Goal: Communication & Community: Answer question/provide support

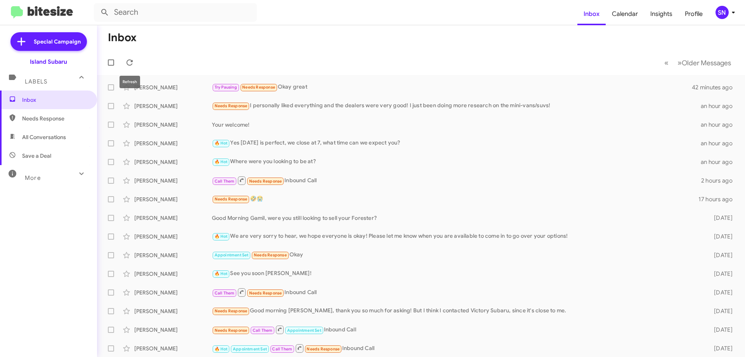
drag, startPoint x: 128, startPoint y: 60, endPoint x: 121, endPoint y: 62, distance: 6.9
click at [128, 60] on icon at bounding box center [129, 62] width 9 height 9
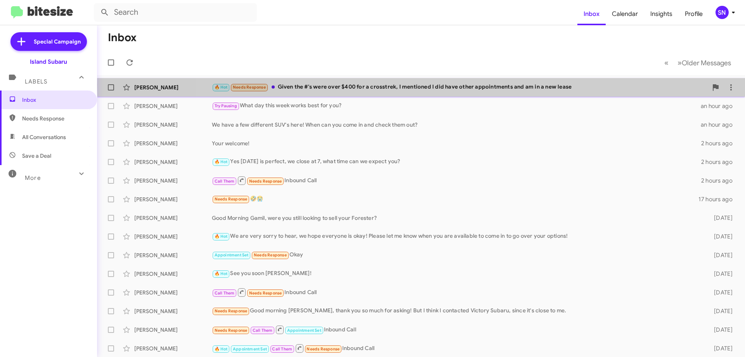
click at [470, 85] on div "🔥 Hot Needs Response Given the #'s were over $400 for a crosstrek, I mentioned …" at bounding box center [460, 87] width 496 height 9
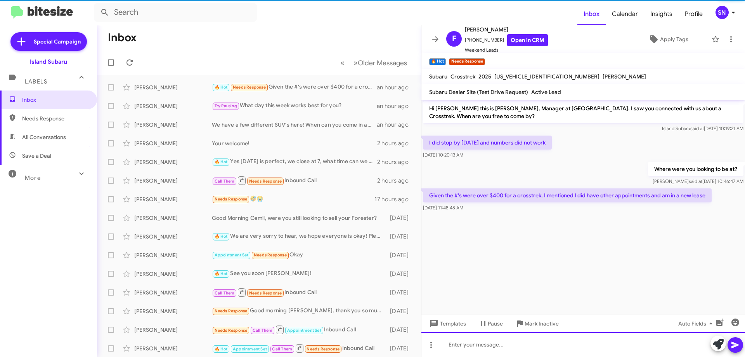
click at [500, 349] on div at bounding box center [584, 344] width 324 height 25
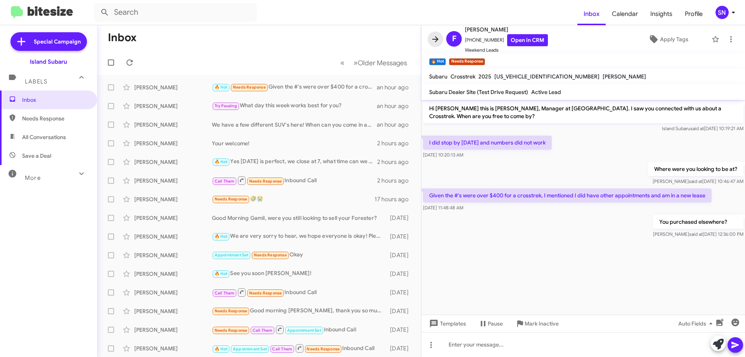
click at [438, 36] on icon at bounding box center [435, 39] width 9 height 9
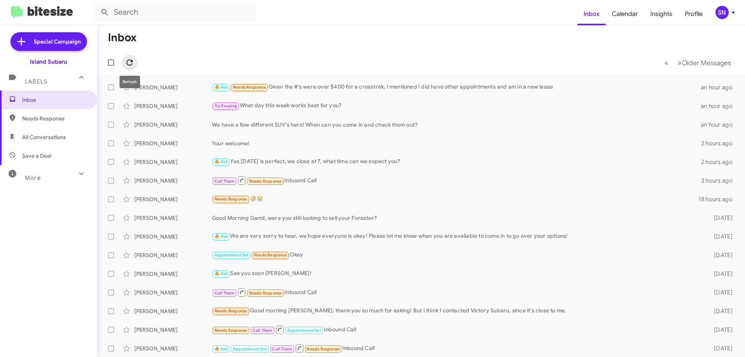
click at [130, 57] on button at bounding box center [130, 63] width 16 height 16
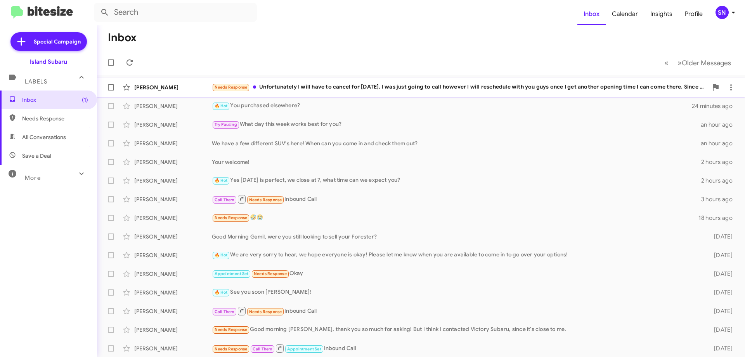
click at [412, 89] on div "Needs Response Unfortunately I will have to cancel for [DATE]. I was just going…" at bounding box center [460, 87] width 496 height 9
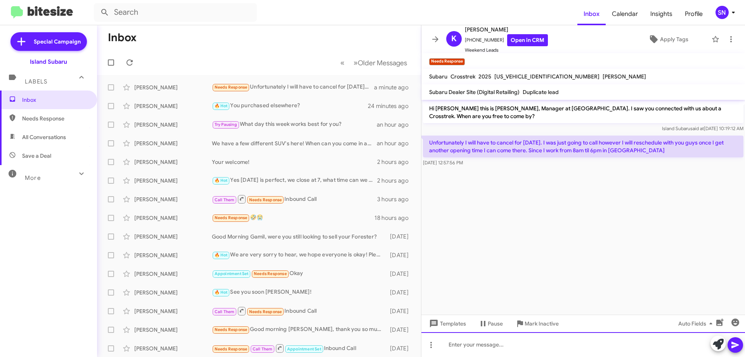
click at [561, 344] on div at bounding box center [584, 344] width 324 height 25
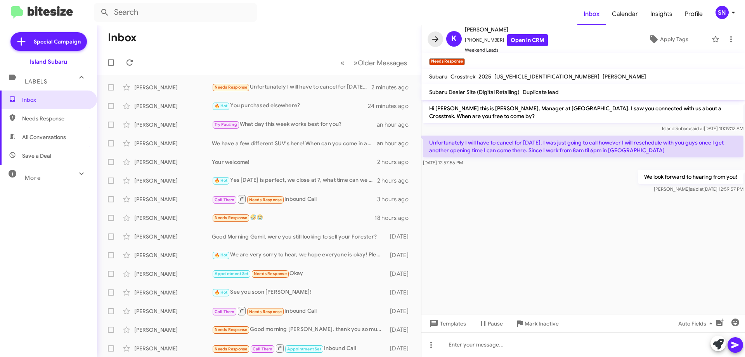
click at [434, 44] on button at bounding box center [436, 39] width 16 height 16
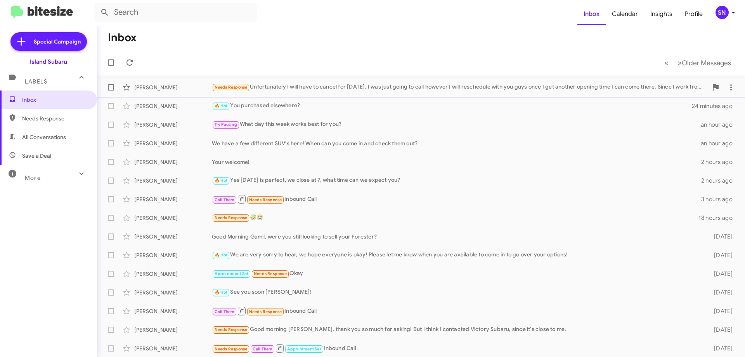
click at [365, 87] on div "Needs Response Unfortunately I will have to cancel for [DATE]. I was just going…" at bounding box center [460, 87] width 496 height 9
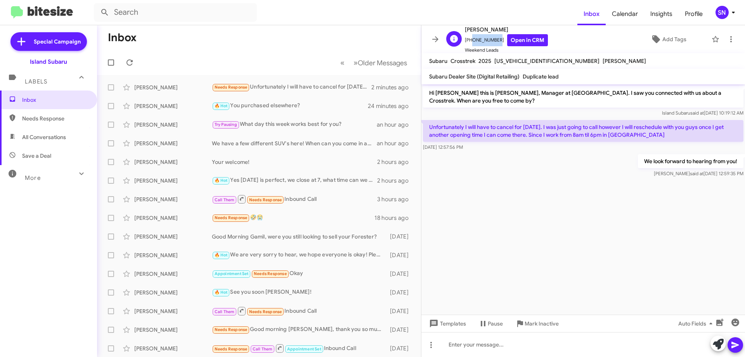
drag, startPoint x: 496, startPoint y: 40, endPoint x: 469, endPoint y: 41, distance: 26.8
click at [469, 41] on span "[PHONE_NUMBER] Open in CRM" at bounding box center [506, 40] width 83 height 12
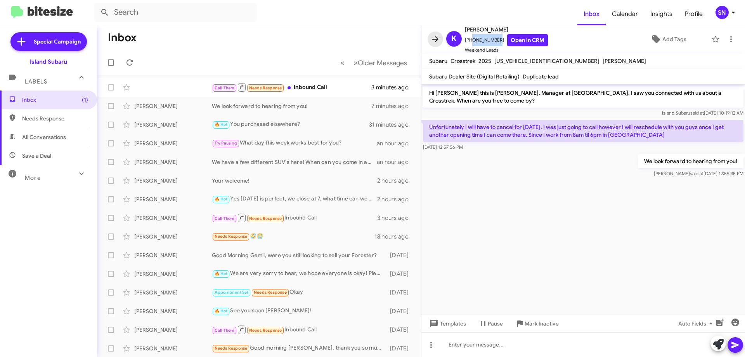
click at [436, 35] on icon at bounding box center [435, 39] width 9 height 9
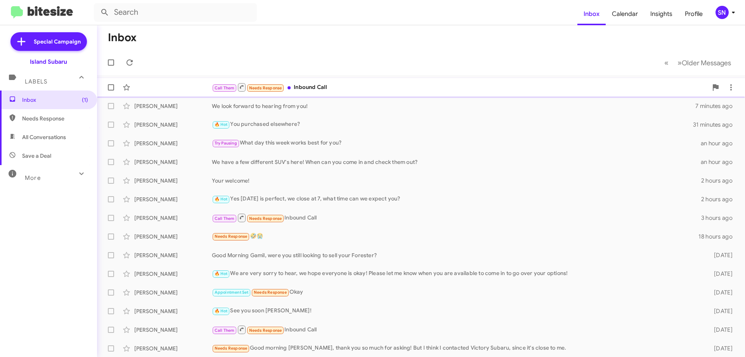
click at [373, 87] on div "Call Them Needs Response Inbound Call" at bounding box center [460, 87] width 496 height 10
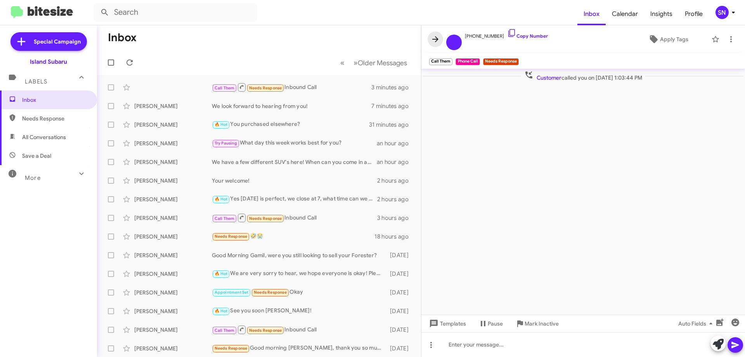
click at [438, 37] on icon at bounding box center [435, 39] width 9 height 9
